Goal: Book appointment/travel/reservation

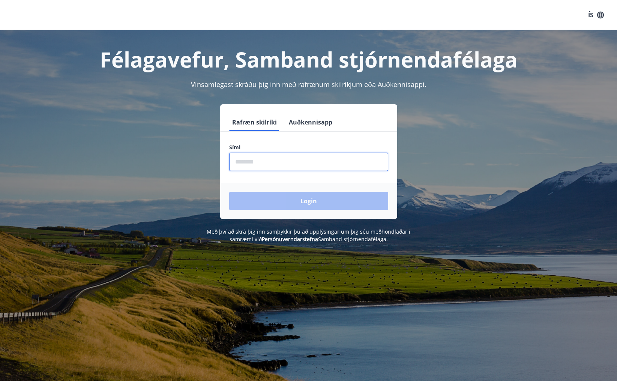
click at [241, 155] on input "phone" at bounding box center [308, 162] width 159 height 18
type input "********"
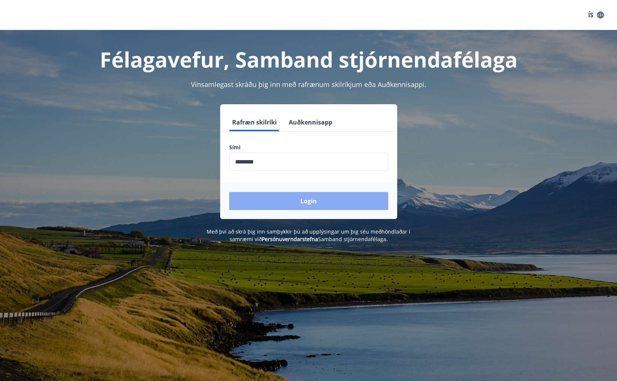
click at [279, 205] on button "Login" at bounding box center [308, 201] width 159 height 18
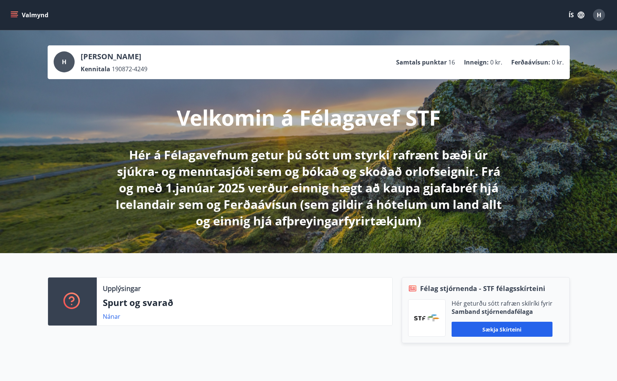
click at [16, 15] on icon "menu" at bounding box center [15, 15] width 8 height 1
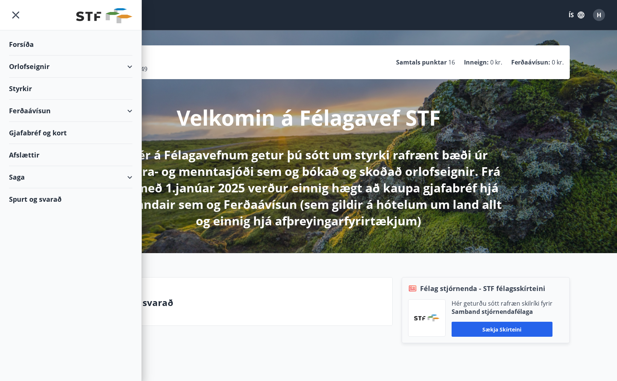
click at [31, 63] on div "Orlofseignir" at bounding box center [70, 66] width 123 height 22
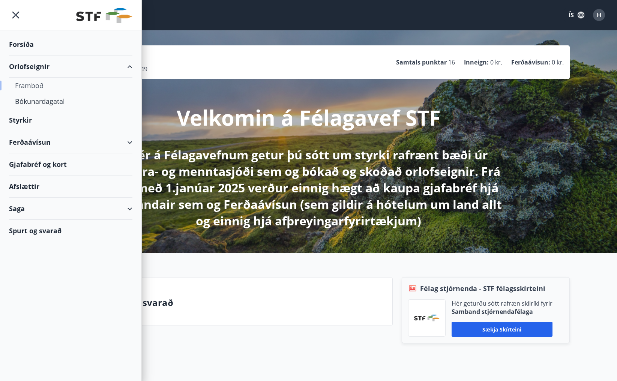
click at [33, 79] on div "Framboð" at bounding box center [70, 86] width 111 height 16
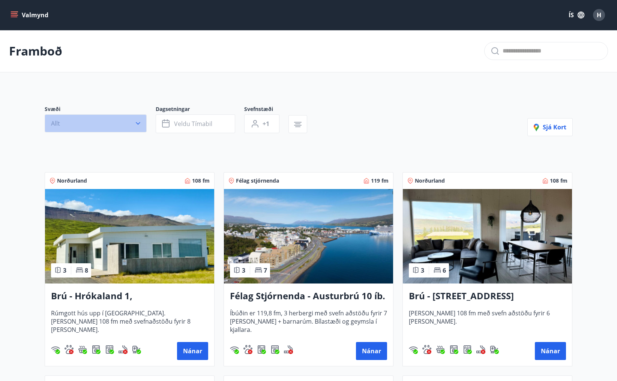
click at [134, 126] on icon "button" at bounding box center [137, 123] width 7 height 7
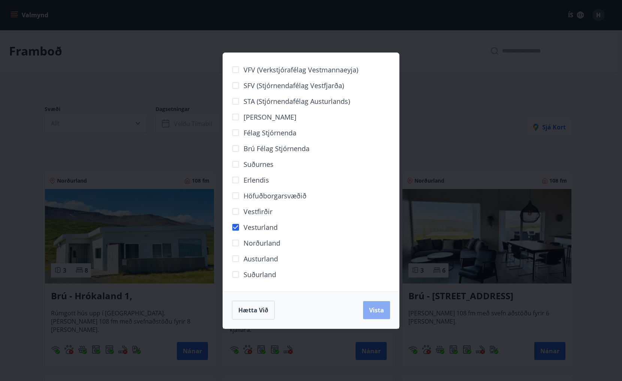
click at [376, 313] on span "Vista" at bounding box center [376, 310] width 15 height 8
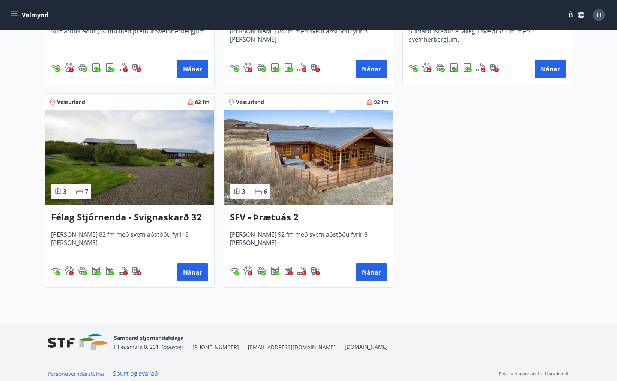
scroll to position [305, 0]
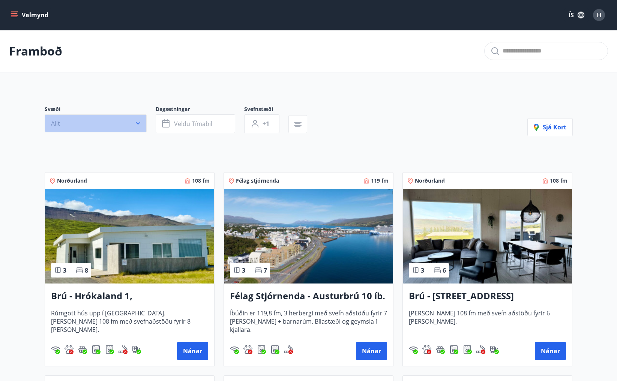
click at [83, 124] on button "Allt" at bounding box center [96, 123] width 102 height 18
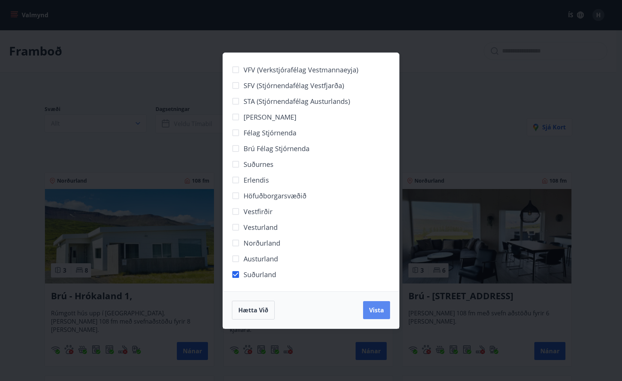
click at [386, 314] on button "Vista" at bounding box center [376, 310] width 27 height 18
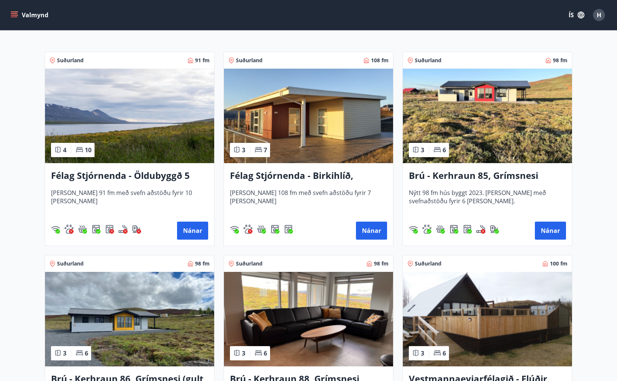
scroll to position [150, 0]
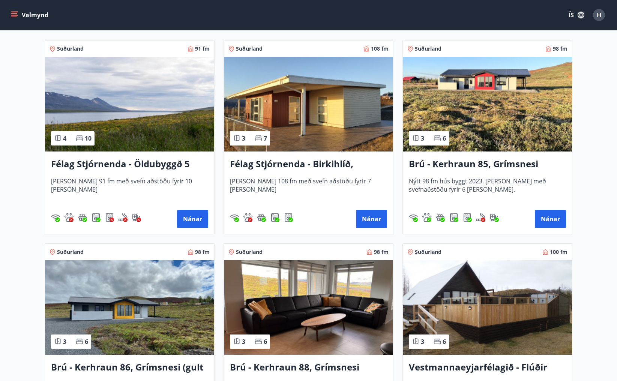
click at [292, 168] on h3 "Félag Stjórnenda - Birkihlíð, [GEOGRAPHIC_DATA]" at bounding box center [308, 163] width 157 height 13
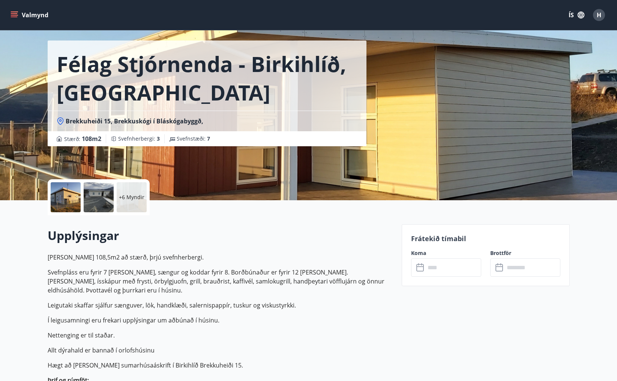
scroll to position [37, 0]
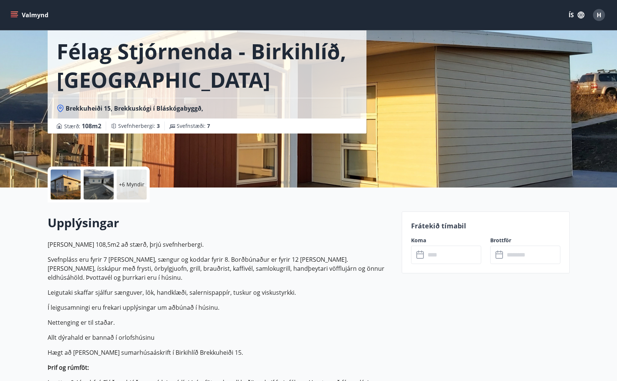
click at [421, 256] on icon at bounding box center [420, 254] width 9 height 9
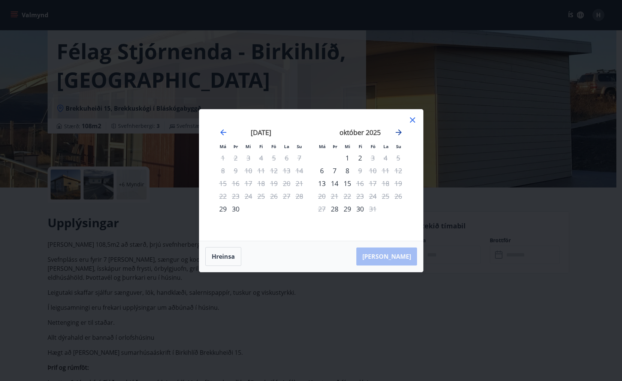
click at [398, 135] on icon "Move forward to switch to the next month." at bounding box center [399, 132] width 6 height 6
click at [361, 196] on div "20" at bounding box center [360, 196] width 13 height 13
click at [383, 205] on div "29" at bounding box center [385, 208] width 13 height 13
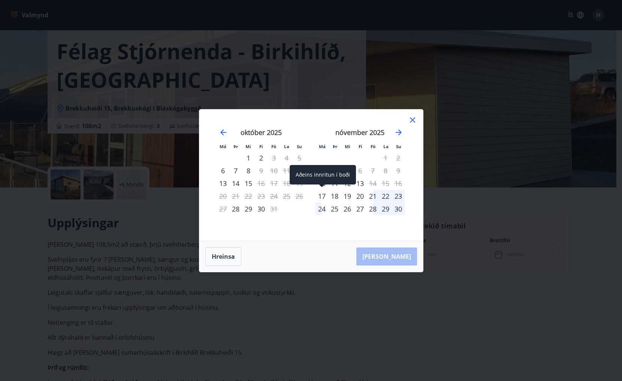
click at [317, 196] on div "17" at bounding box center [322, 196] width 13 height 13
click at [320, 196] on div "17" at bounding box center [322, 196] width 13 height 13
click at [211, 252] on button "Hreinsa" at bounding box center [223, 256] width 36 height 19
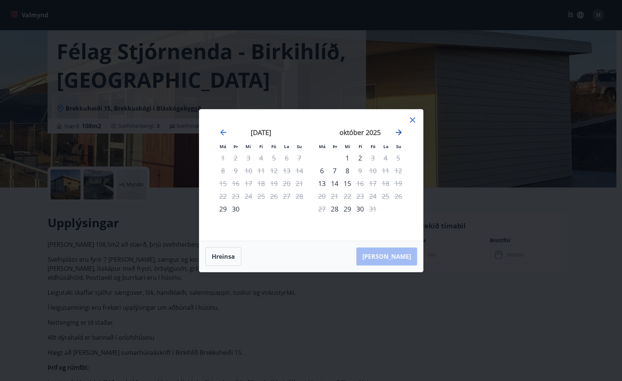
click at [398, 129] on icon "Move forward to switch to the next month." at bounding box center [398, 132] width 9 height 9
click at [415, 120] on icon at bounding box center [412, 119] width 9 height 9
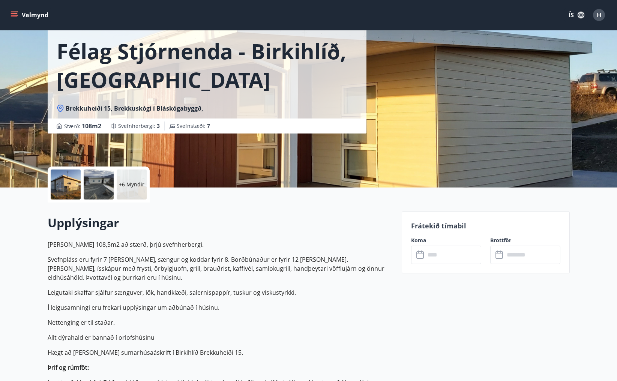
click at [16, 11] on icon "menu" at bounding box center [13, 14] width 7 height 7
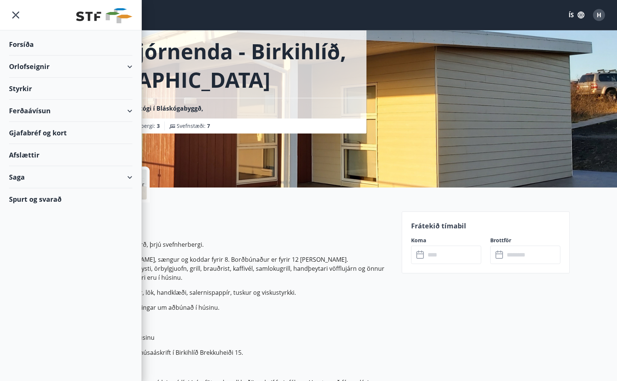
click at [27, 64] on div "Orlofseignir" at bounding box center [70, 66] width 123 height 22
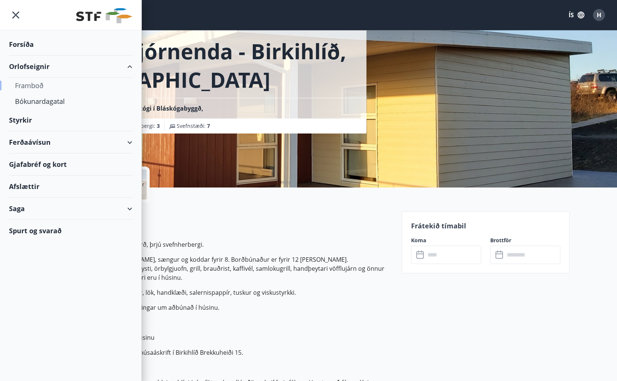
click at [36, 85] on div "Framboð" at bounding box center [70, 86] width 111 height 16
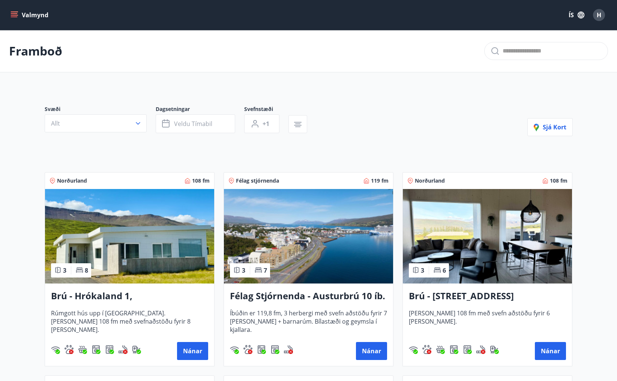
click at [33, 20] on button "Valmynd" at bounding box center [30, 14] width 42 height 13
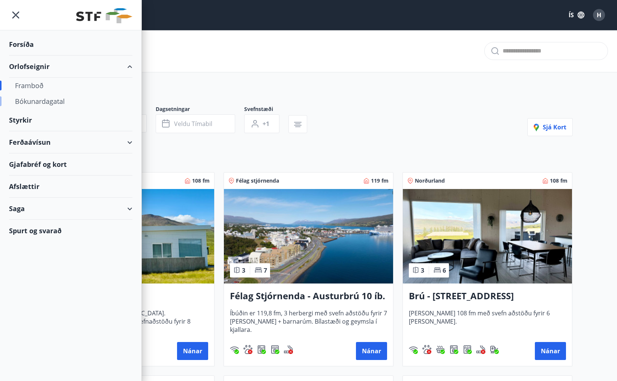
click at [34, 102] on div "Bókunardagatal" at bounding box center [70, 101] width 111 height 16
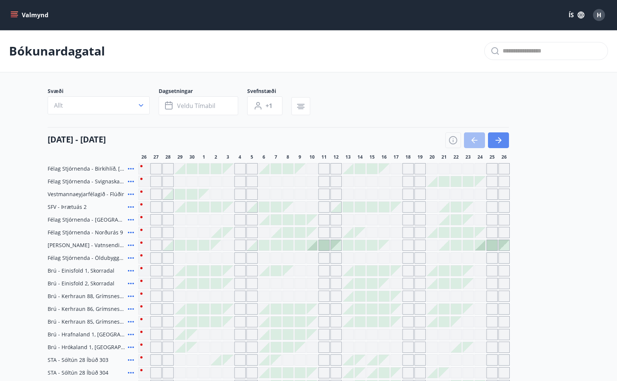
click at [505, 134] on button "button" at bounding box center [498, 140] width 21 height 16
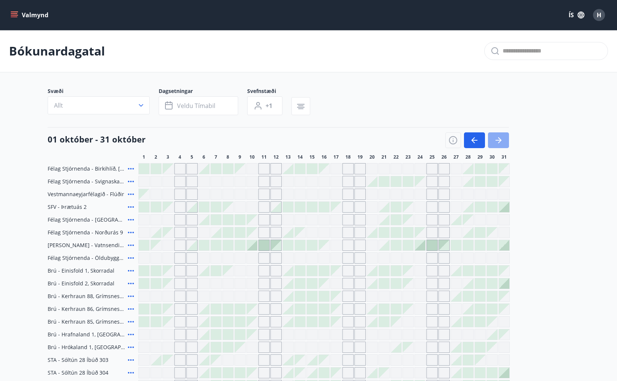
click at [503, 142] on button "button" at bounding box center [498, 140] width 21 height 16
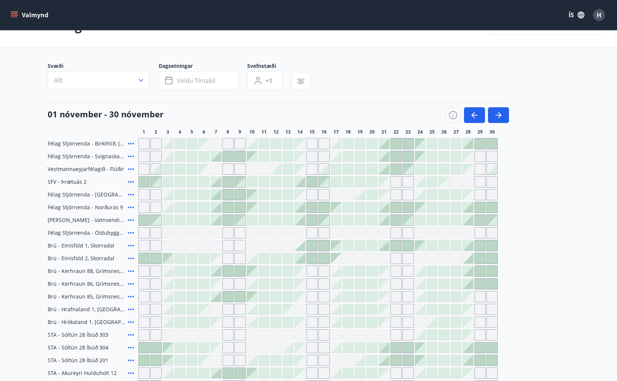
scroll to position [37, 0]
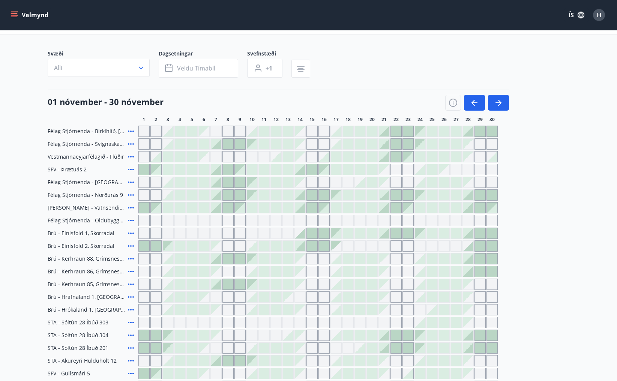
click at [386, 128] on div at bounding box center [384, 131] width 10 height 10
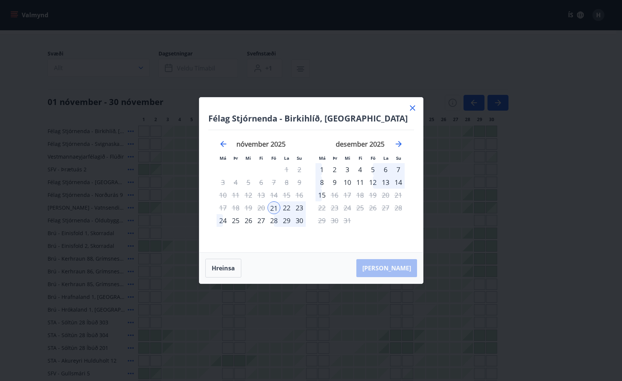
click at [220, 219] on div "24" at bounding box center [223, 220] width 13 height 13
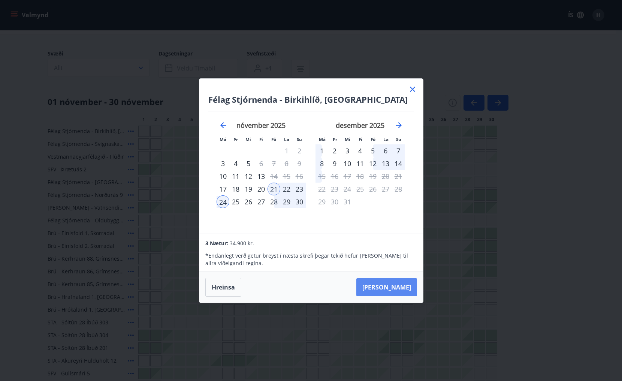
click at [390, 285] on button "[PERSON_NAME]" at bounding box center [386, 287] width 61 height 18
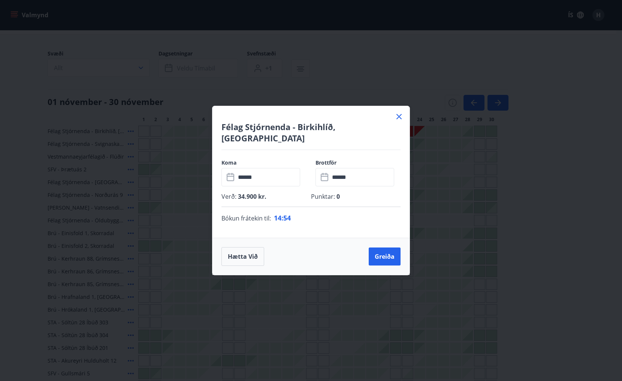
click at [399, 117] on icon at bounding box center [399, 116] width 1 height 1
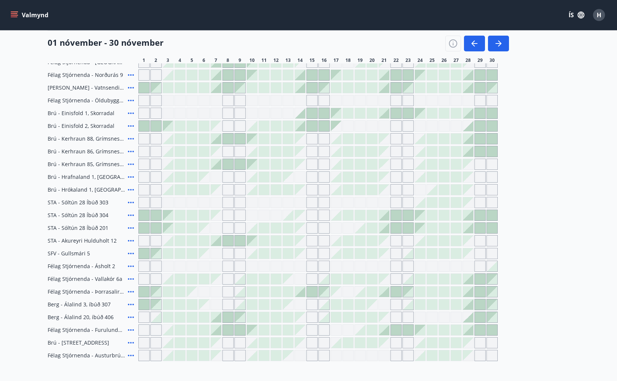
scroll to position [156, 0]
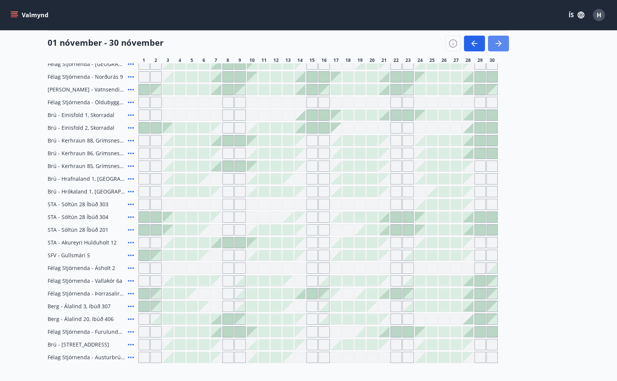
click at [500, 45] on icon "button" at bounding box center [498, 43] width 9 height 9
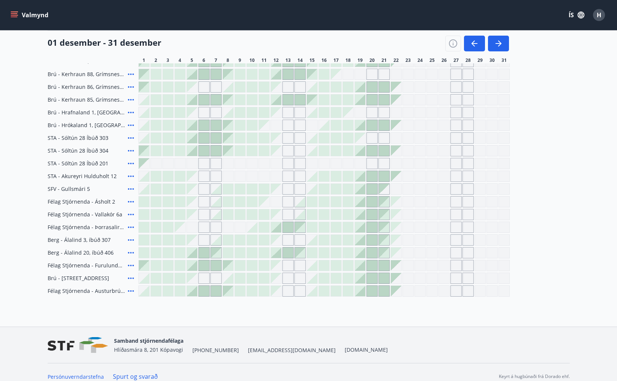
scroll to position [231, 0]
